Goal: Navigation & Orientation: Find specific page/section

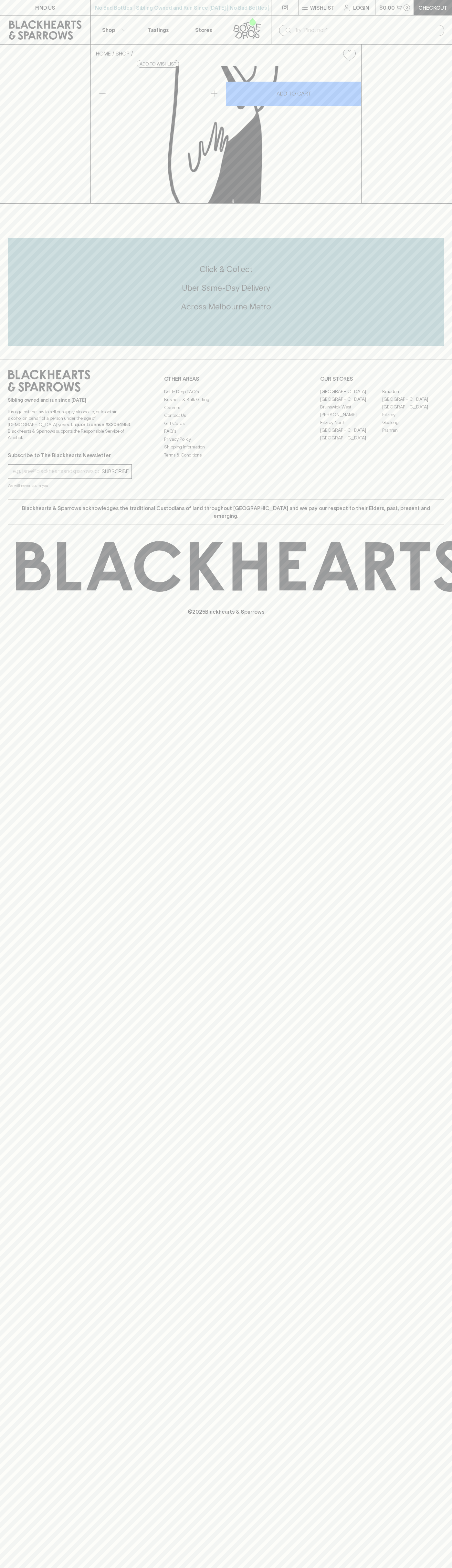
click at [351, 419] on link "[PERSON_NAME]" at bounding box center [351, 415] width 62 height 8
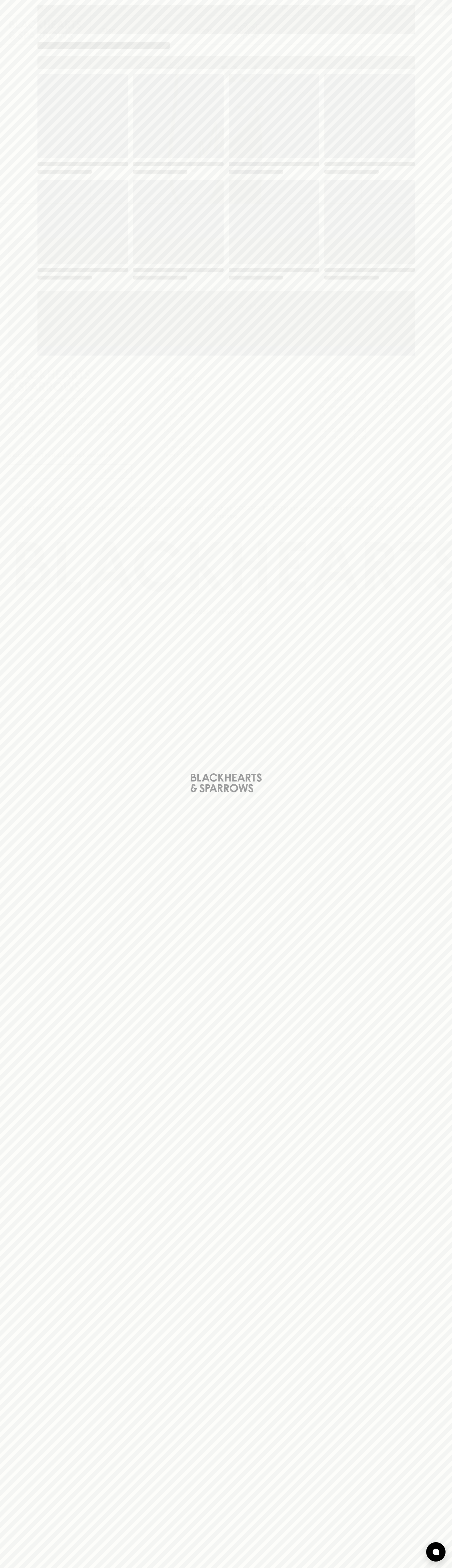
click at [306, 203] on span "Loading" at bounding box center [274, 222] width 90 height 84
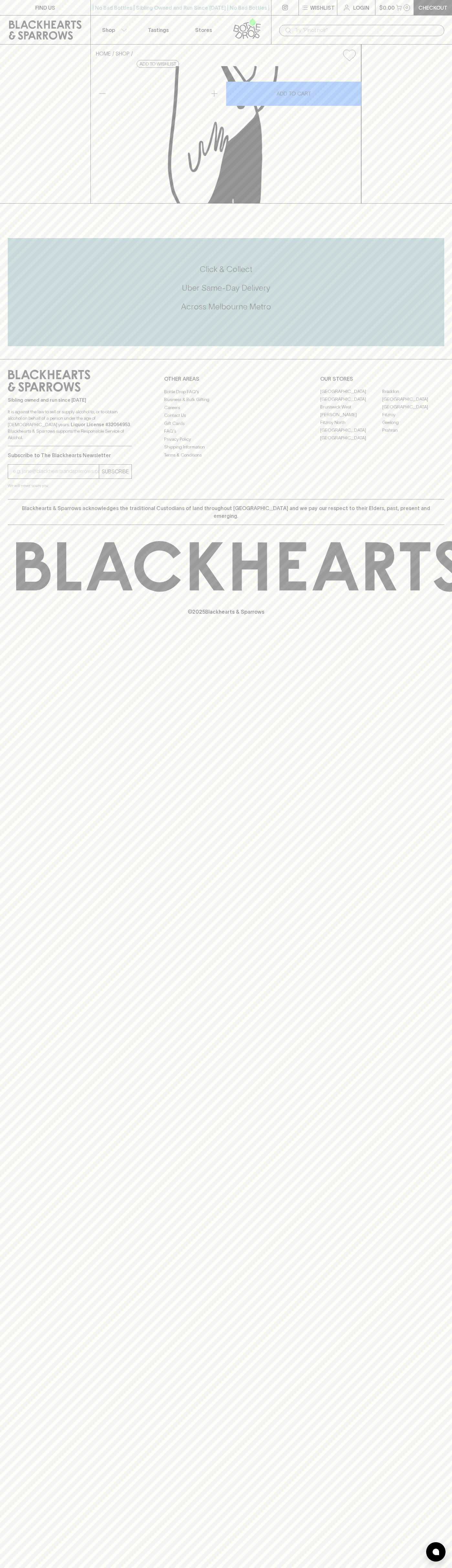
click at [423, 404] on link "[GEOGRAPHIC_DATA]" at bounding box center [413, 399] width 62 height 8
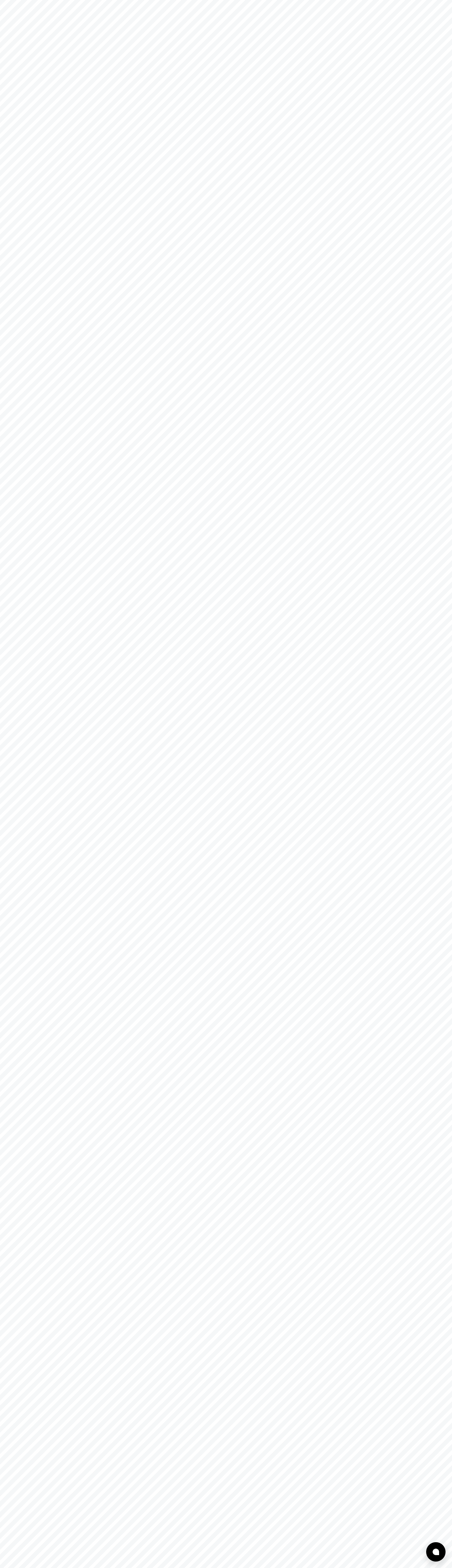
click at [76, 0] on html at bounding box center [226, 0] width 452 height 0
click at [24, 0] on html at bounding box center [226, 0] width 452 height 0
